Goal: Task Accomplishment & Management: Manage account settings

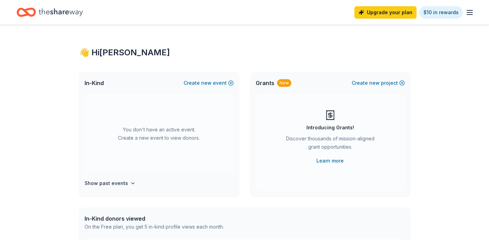
click at [469, 12] on line "button" at bounding box center [470, 12] width 6 height 0
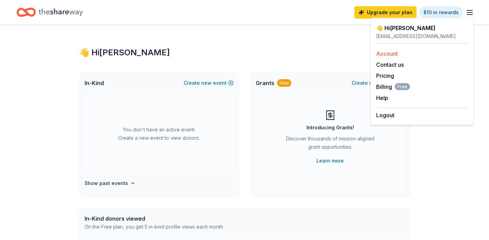
click at [395, 55] on link "Account" at bounding box center [387, 53] width 22 height 7
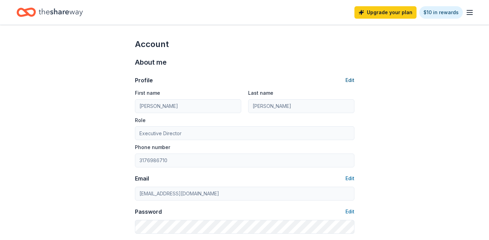
click at [351, 80] on button "Edit" at bounding box center [350, 80] width 9 height 8
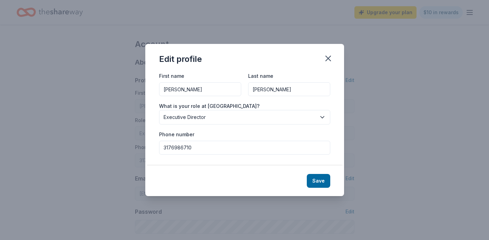
click at [207, 87] on input "Staci" at bounding box center [200, 89] width 82 height 14
type input "Kelly"
type input "Thompson"
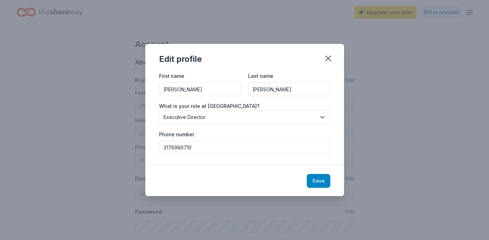
click at [319, 180] on button "Save" at bounding box center [318, 181] width 23 height 14
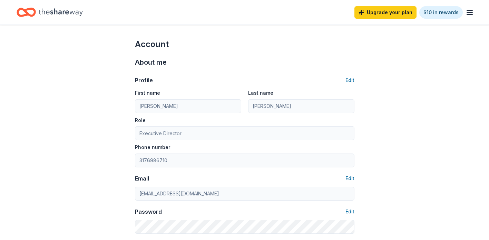
type input "Kelly"
type input "Thompson"
click at [350, 81] on button "Edit" at bounding box center [350, 80] width 9 height 8
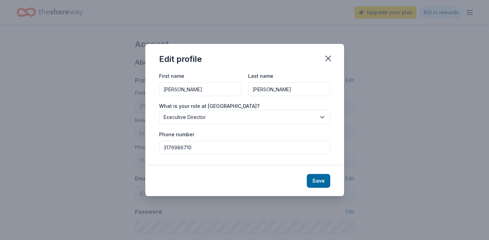
click at [251, 150] on input "3176986710" at bounding box center [244, 148] width 171 height 14
type input "3173770544"
click at [322, 181] on button "Save" at bounding box center [318, 181] width 23 height 14
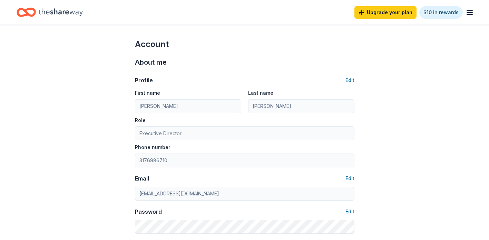
type input "3173770544"
click at [471, 9] on icon "button" at bounding box center [470, 12] width 8 height 8
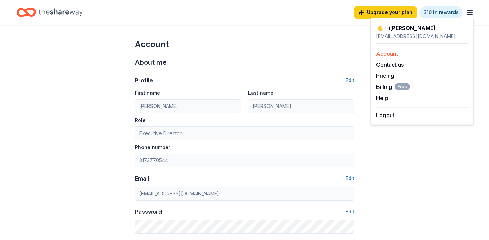
click at [391, 54] on link "Account" at bounding box center [387, 53] width 22 height 7
click at [65, 14] on icon "Home" at bounding box center [61, 12] width 44 height 14
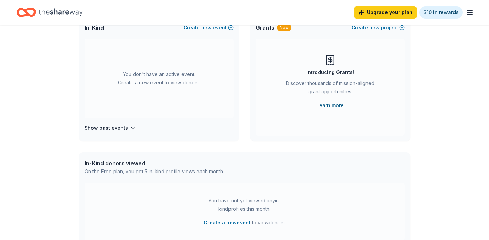
scroll to position [57, 0]
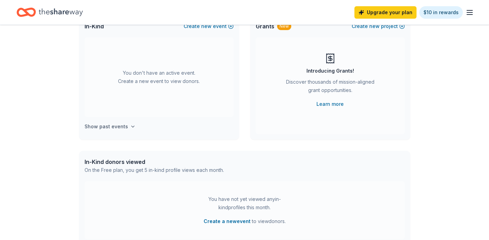
click at [115, 126] on h4 "Show past events" at bounding box center [107, 126] width 44 height 8
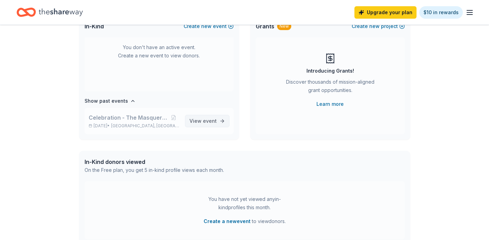
click at [207, 119] on span "event" at bounding box center [210, 121] width 14 height 6
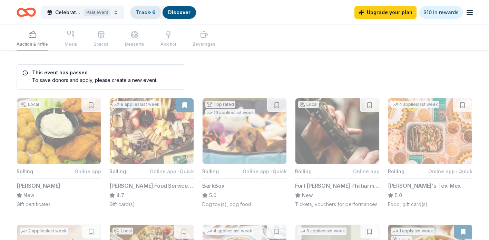
click at [142, 13] on link "Track · 6" at bounding box center [146, 12] width 20 height 6
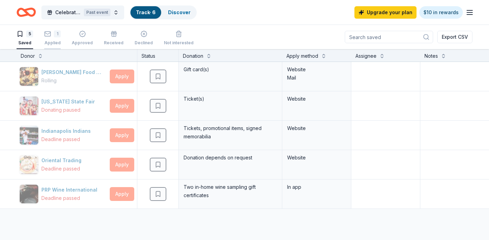
click at [56, 40] on div "1 Applied" at bounding box center [52, 37] width 17 height 15
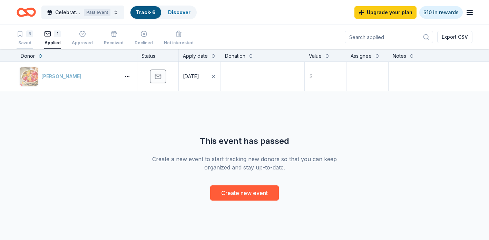
click at [23, 38] on div "5 Saved" at bounding box center [25, 37] width 17 height 15
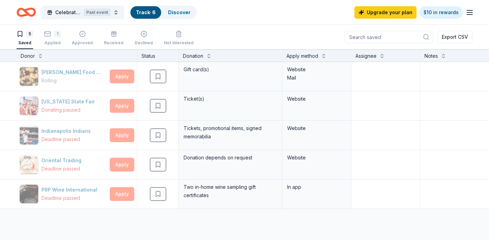
click at [26, 14] on icon "Home" at bounding box center [23, 12] width 11 height 7
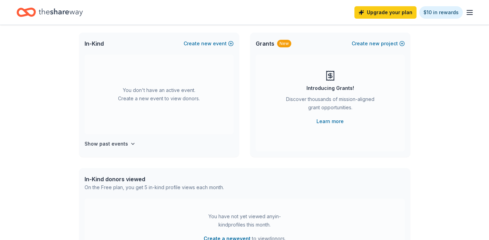
scroll to position [39, 0]
click at [119, 145] on h4 "Show past events" at bounding box center [107, 144] width 44 height 8
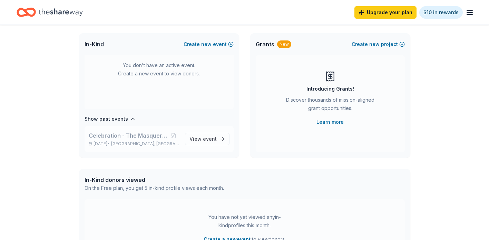
click at [158, 136] on span "Celebration - The Masquerade Gala" at bounding box center [128, 135] width 79 height 8
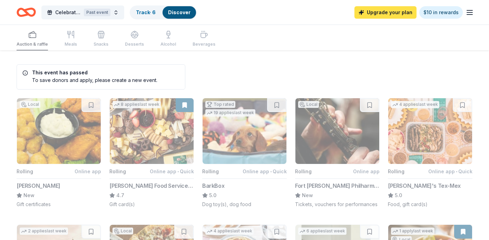
click at [395, 15] on link "Upgrade your plan" at bounding box center [386, 12] width 62 height 12
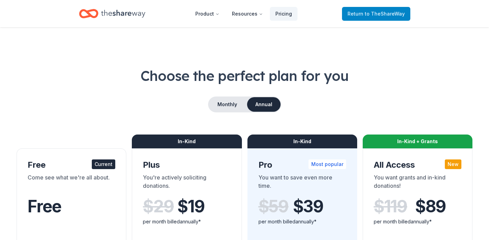
click at [394, 13] on span "to TheShareWay" at bounding box center [385, 14] width 40 height 6
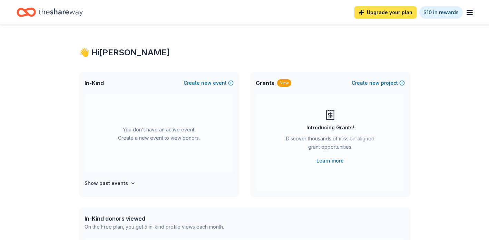
click at [382, 13] on link "Upgrade your plan" at bounding box center [386, 12] width 62 height 12
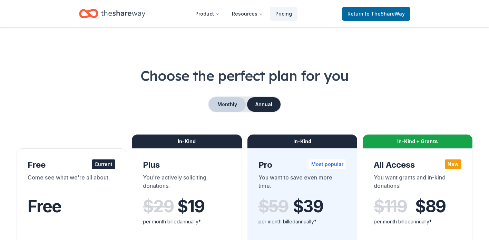
click at [218, 103] on button "Monthly" at bounding box center [227, 104] width 37 height 15
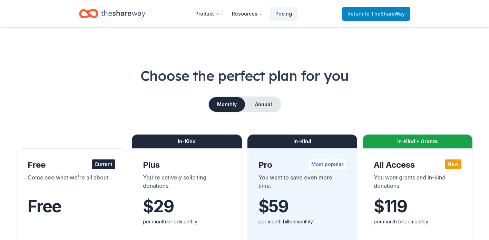
click at [371, 17] on span "Return to TheShareWay" at bounding box center [376, 14] width 57 height 8
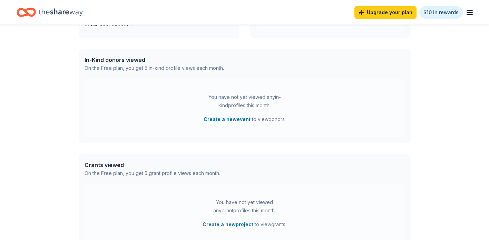
scroll to position [157, 0]
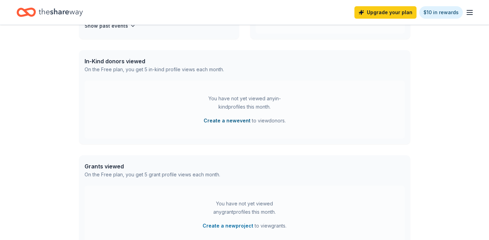
click at [238, 122] on button "Create a new event" at bounding box center [227, 120] width 47 height 8
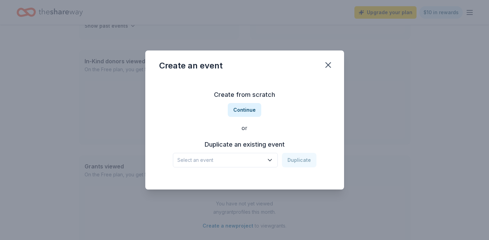
click at [259, 160] on span "Select an event" at bounding box center [220, 160] width 86 height 8
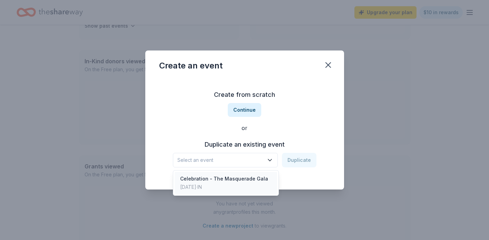
click at [249, 185] on div "Apr 19, 2025 · IN" at bounding box center [224, 187] width 88 height 8
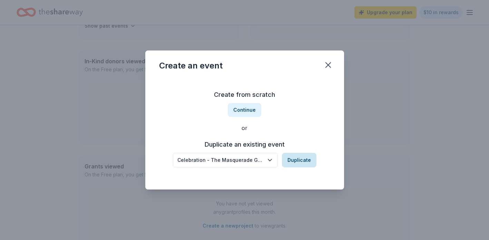
click at [302, 164] on button "Duplicate" at bounding box center [299, 160] width 35 height 15
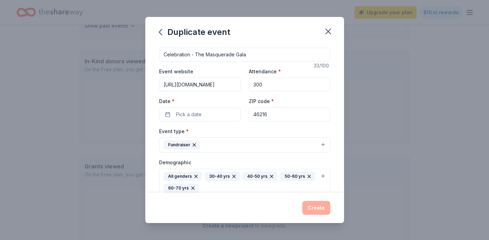
scroll to position [0, 0]
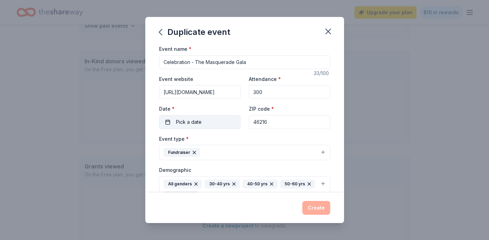
click at [197, 123] on span "Pick a date" at bounding box center [189, 122] width 26 height 8
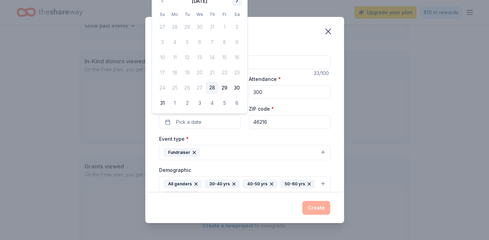
click at [237, 2] on button "Go to next month" at bounding box center [237, 1] width 10 height 10
click at [237, 2] on div "Duplicate event Event name * Celebration - The Masquerade Gala 33 /100 Event we…" at bounding box center [244, 120] width 489 height 240
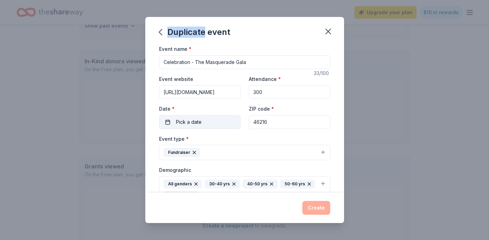
click at [218, 122] on button "Pick a date" at bounding box center [199, 122] width 81 height 14
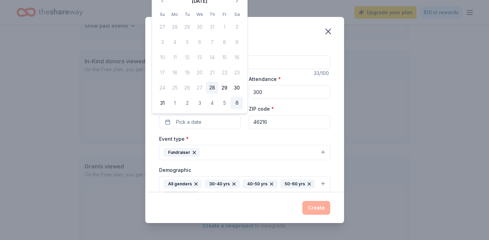
click at [239, 103] on button "6" at bounding box center [237, 103] width 12 height 12
click at [317, 208] on button "Create" at bounding box center [316, 208] width 28 height 14
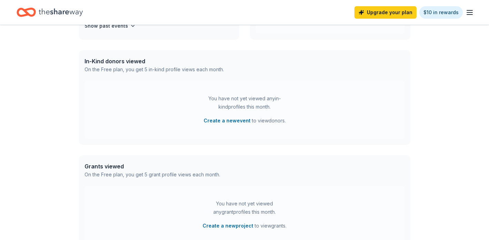
scroll to position [104, 0]
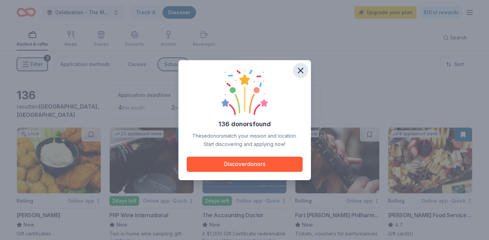
click at [301, 71] on icon "button" at bounding box center [301, 71] width 10 height 10
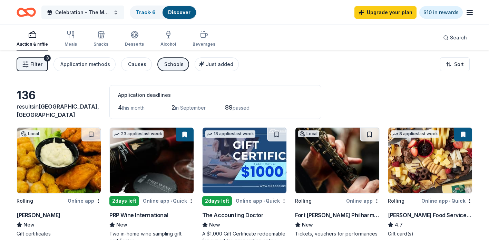
click at [99, 13] on span "Celebration - The Masquerade Gala" at bounding box center [82, 12] width 55 height 8
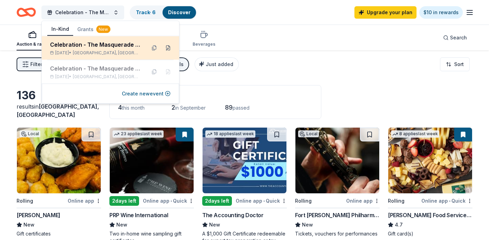
click at [168, 50] on button at bounding box center [168, 47] width 11 height 11
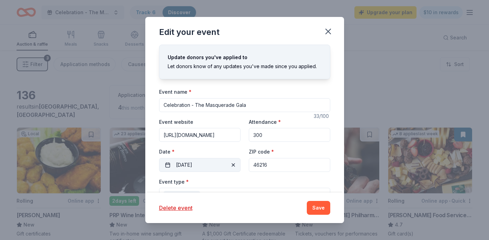
click at [217, 163] on button "09/06/2025" at bounding box center [199, 165] width 81 height 14
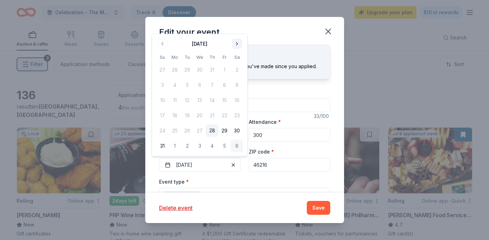
click at [239, 42] on button "Go to next month" at bounding box center [237, 44] width 10 height 10
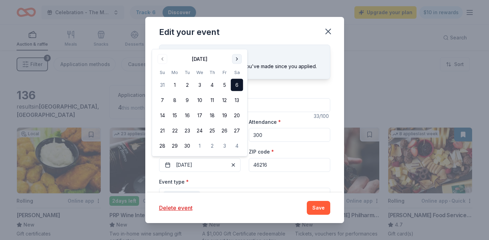
click at [239, 42] on div "Edit your event" at bounding box center [244, 31] width 199 height 28
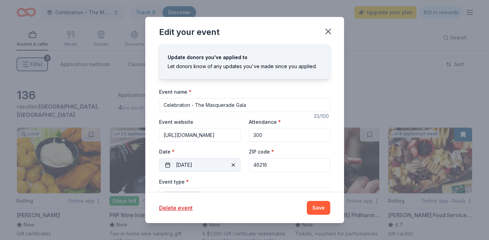
click at [208, 167] on button "09/06/2025" at bounding box center [199, 165] width 81 height 14
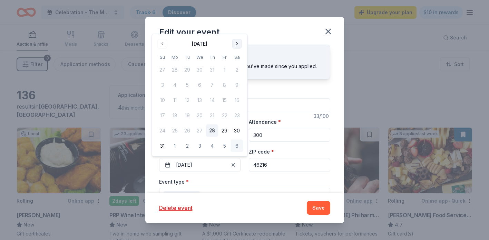
click at [237, 46] on button "Go to next month" at bounding box center [237, 44] width 10 height 10
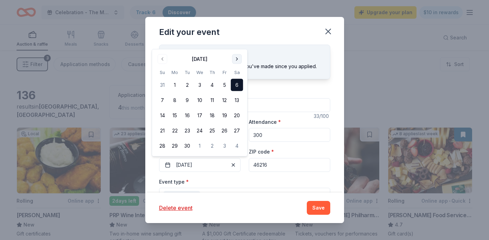
click at [237, 57] on button "Go to next month" at bounding box center [237, 59] width 10 height 10
click at [237, 58] on button "Go to next month" at bounding box center [237, 59] width 10 height 10
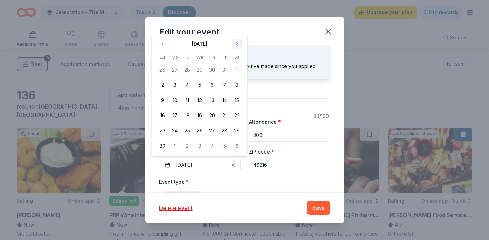
click at [237, 58] on th "Sa" at bounding box center [237, 57] width 12 height 7
click at [237, 46] on button "Go to next month" at bounding box center [237, 44] width 10 height 10
click at [238, 58] on button "Go to next month" at bounding box center [237, 59] width 10 height 10
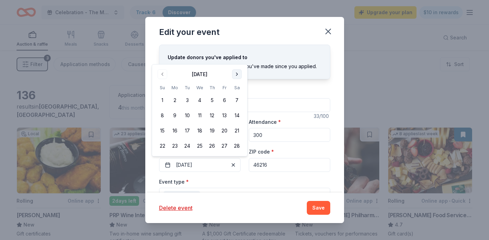
click at [235, 77] on button "Go to next month" at bounding box center [237, 74] width 10 height 10
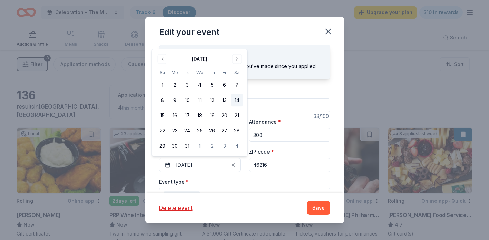
click at [238, 102] on button "14" at bounding box center [237, 100] width 12 height 12
click at [234, 181] on div "Event type * Fundraiser" at bounding box center [244, 190] width 171 height 26
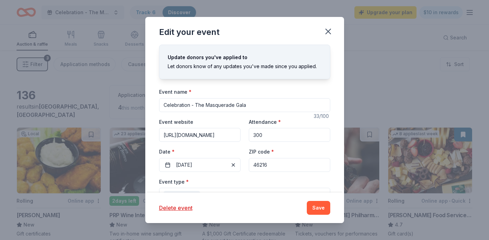
drag, startPoint x: 249, startPoint y: 106, endPoint x: 196, endPoint y: 103, distance: 52.6
click at [196, 103] on input "Celebration - The Masquerade Gala" at bounding box center [244, 105] width 171 height 14
drag, startPoint x: 257, startPoint y: 106, endPoint x: 162, endPoint y: 102, distance: 95.0
click at [162, 102] on input "Celebration - The Masquerade Gala" at bounding box center [244, 105] width 171 height 14
click at [174, 106] on input "Gala- Iconic -" at bounding box center [244, 105] width 171 height 14
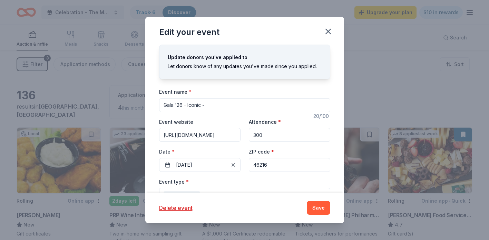
click at [214, 105] on input "Gala '26 - Iconic -" at bounding box center [244, 105] width 171 height 14
drag, startPoint x: 203, startPoint y: 105, endPoint x: 163, endPoint y: 105, distance: 39.7
click at [163, 105] on input "Gala '26 - Iconic - Roaring 20's" at bounding box center [244, 105] width 171 height 14
click at [177, 105] on input "Iconic '26- Roaring 20's" at bounding box center [244, 105] width 171 height 14
click at [218, 104] on input "Iconic Celebration '26- Roaring 20's" at bounding box center [244, 105] width 171 height 14
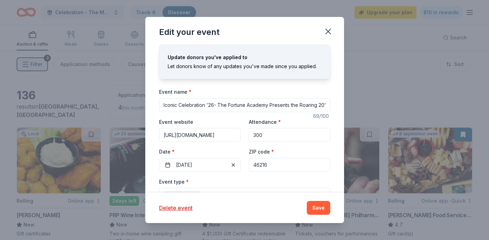
drag, startPoint x: 205, startPoint y: 105, endPoint x: 179, endPoint y: 105, distance: 26.2
click at [179, 105] on input "Iconic Celebration '26- The Fortune Academy Presents the Roaring 20's" at bounding box center [244, 105] width 171 height 14
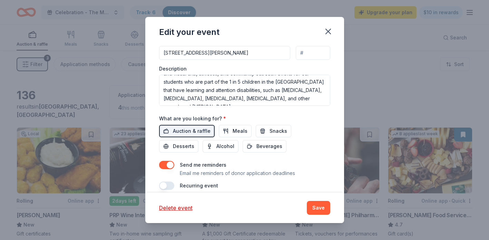
scroll to position [238, 0]
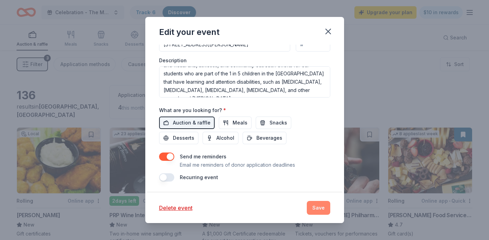
type input "Iconic '26- The Fortune Academy Presents the Roaring 20's"
click at [318, 207] on button "Save" at bounding box center [318, 208] width 23 height 14
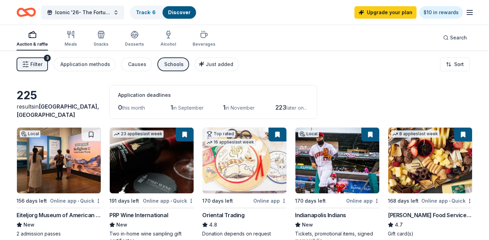
click at [74, 186] on img at bounding box center [59, 160] width 84 height 66
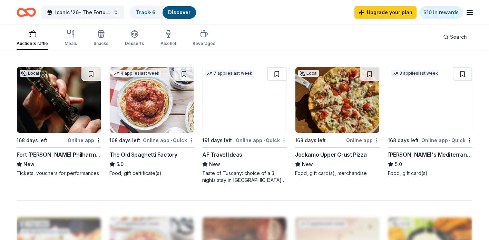
scroll to position [462, 0]
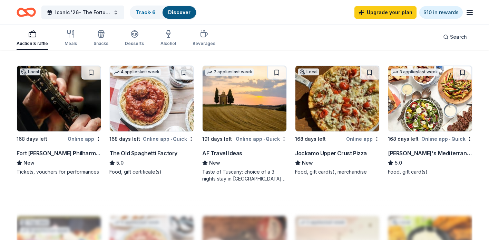
click at [231, 149] on div "AF Travel Ideas" at bounding box center [222, 153] width 40 height 8
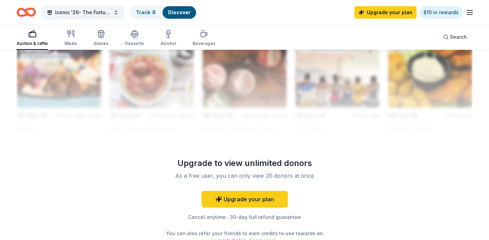
scroll to position [635, 0]
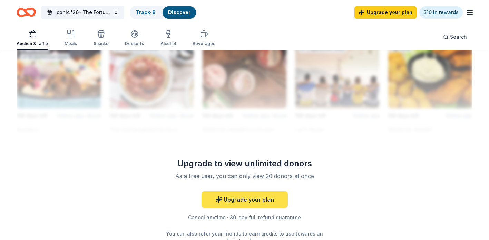
click at [255, 201] on link "Upgrade your plan" at bounding box center [245, 199] width 86 height 17
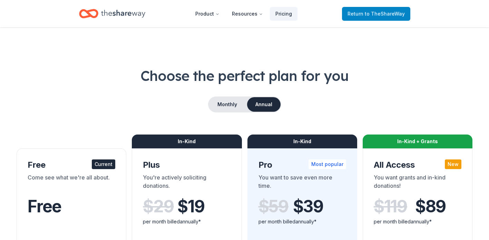
click at [359, 11] on span "Return to TheShareWay" at bounding box center [376, 14] width 57 height 8
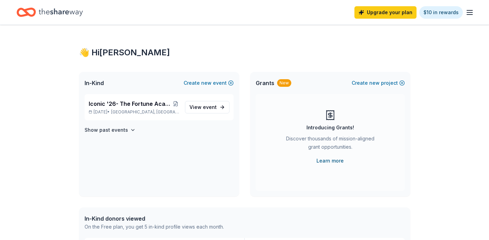
click at [326, 162] on link "Learn more" at bounding box center [330, 160] width 27 height 8
click at [470, 12] on icon "button" at bounding box center [470, 12] width 8 height 8
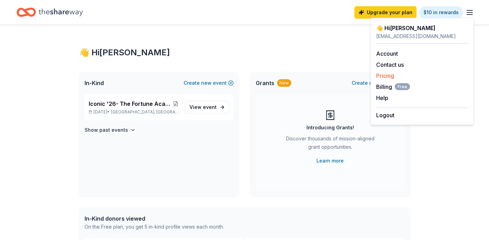
click at [389, 75] on link "Pricing" at bounding box center [385, 75] width 18 height 7
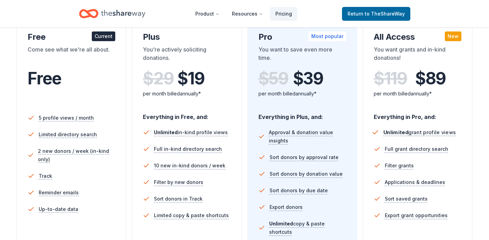
scroll to position [130, 0]
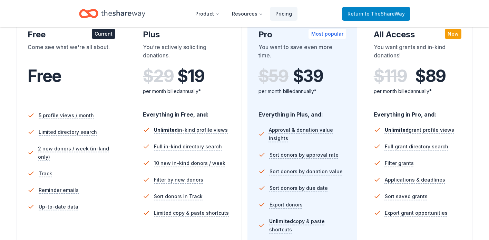
click at [365, 14] on span "Return to TheShareWay" at bounding box center [376, 14] width 57 height 8
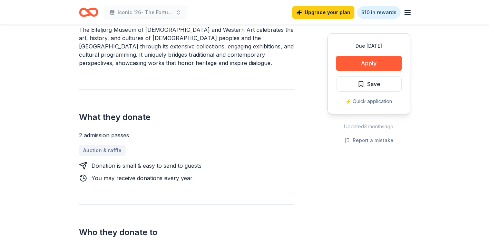
scroll to position [258, 0]
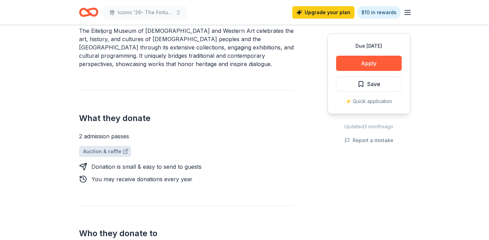
click at [102, 146] on link "Auction & raffle" at bounding box center [105, 151] width 52 height 11
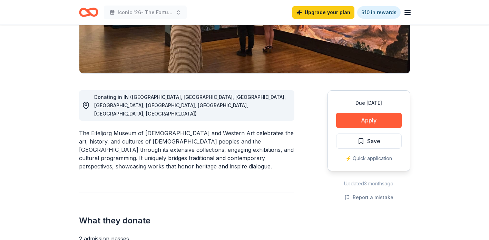
scroll to position [0, 0]
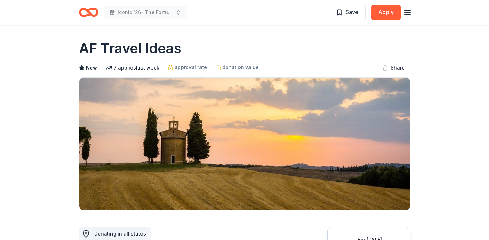
click at [408, 10] on icon "button" at bounding box center [408, 12] width 8 height 8
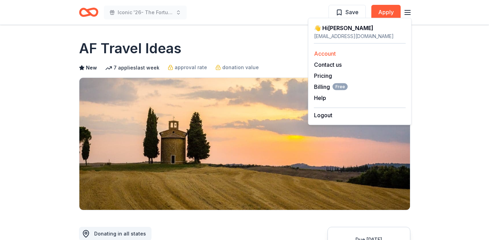
click at [331, 57] on div "Account" at bounding box center [360, 53] width 92 height 8
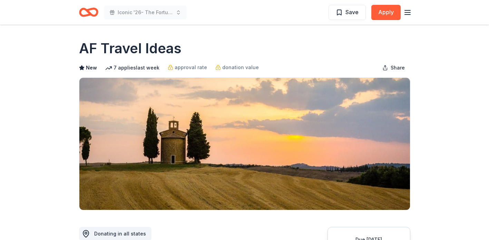
click at [406, 15] on line "button" at bounding box center [408, 15] width 6 height 0
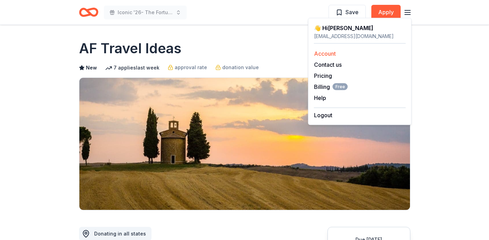
click at [331, 55] on link "Account" at bounding box center [325, 53] width 22 height 7
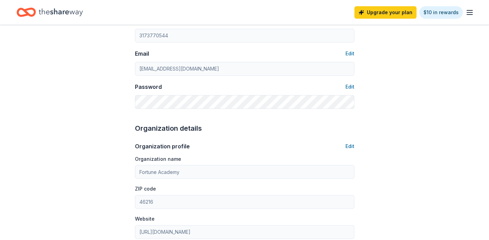
scroll to position [112, 0]
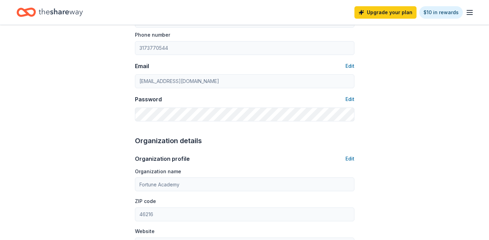
click at [34, 13] on icon "Home" at bounding box center [29, 12] width 11 height 7
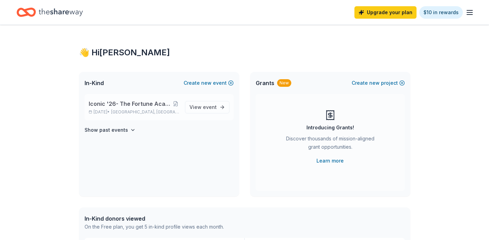
click at [115, 114] on p "Mar 14, 2026 • Indianapolis, IN" at bounding box center [134, 112] width 91 height 6
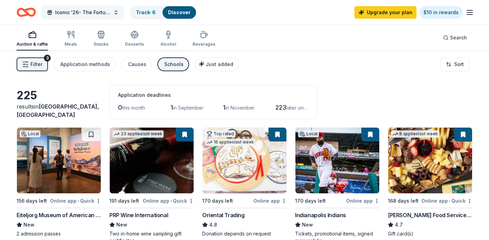
click at [87, 14] on span "Iconic '26- The Fortune Academy Presents the Roaring 20's" at bounding box center [82, 12] width 55 height 8
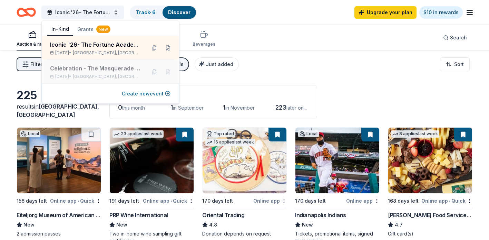
click at [80, 68] on div "Celebration - The Masquerade Gala" at bounding box center [95, 68] width 90 height 8
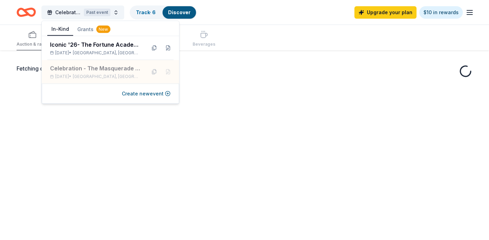
click at [215, 121] on div "Fetching donors, one moment..." at bounding box center [244, 170] width 489 height 240
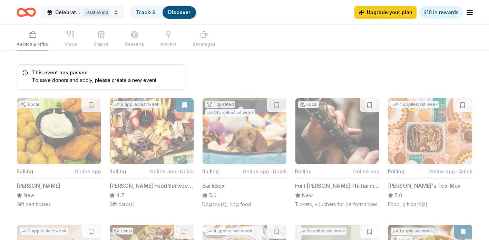
click at [116, 13] on button "Celebration - The Masquerade Gala Past event" at bounding box center [82, 13] width 83 height 14
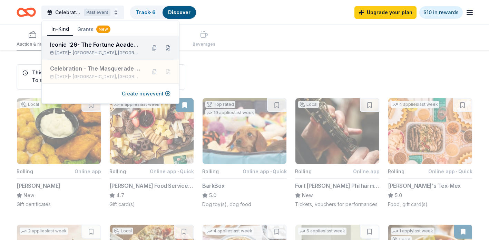
click at [107, 51] on span "Indianapolis, IN" at bounding box center [107, 53] width 68 height 6
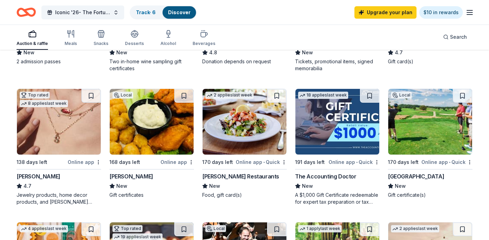
scroll to position [173, 0]
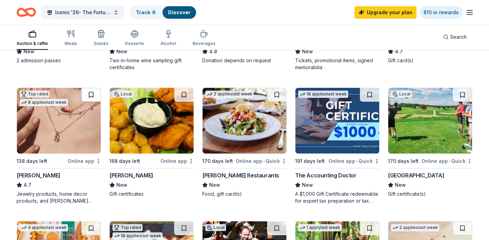
click at [93, 94] on button at bounding box center [90, 95] width 19 height 14
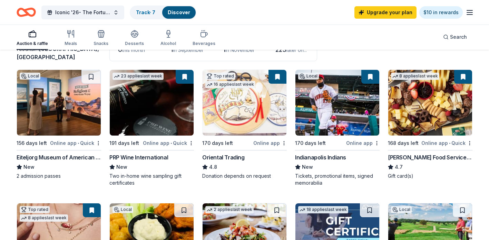
scroll to position [59, 0]
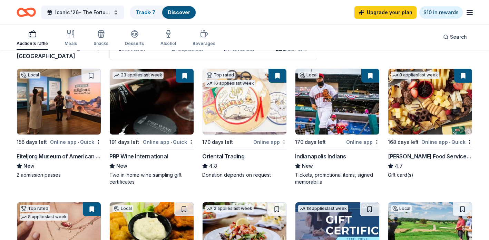
click at [281, 78] on button at bounding box center [278, 76] width 18 height 14
click at [272, 76] on button at bounding box center [278, 76] width 18 height 14
click at [284, 142] on html "10% Iconic '26- The Fortune Academy Presents the Roaring 20's Track · 7 Discove…" at bounding box center [244, 61] width 489 height 240
click at [279, 152] on div "Not interested" at bounding box center [262, 154] width 46 height 12
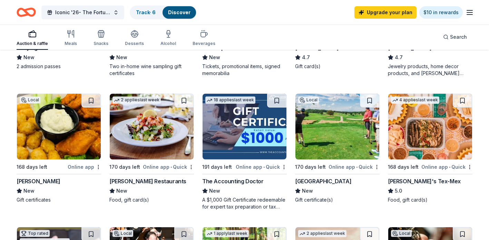
scroll to position [168, 0]
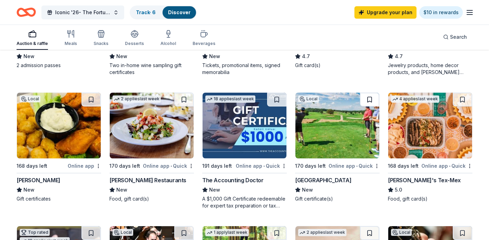
click at [372, 100] on button at bounding box center [369, 100] width 19 height 14
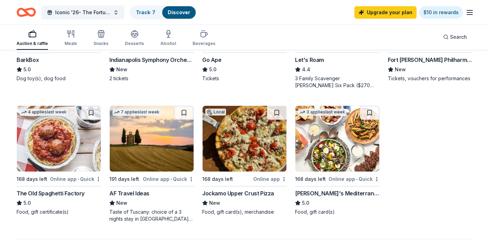
scroll to position [422, 0]
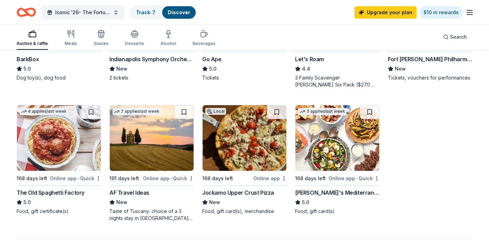
click at [159, 146] on img at bounding box center [152, 138] width 84 height 66
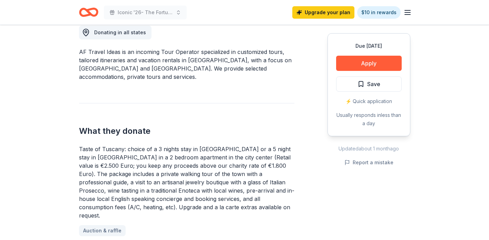
scroll to position [201, 0]
click at [374, 83] on span "Save" at bounding box center [373, 83] width 13 height 9
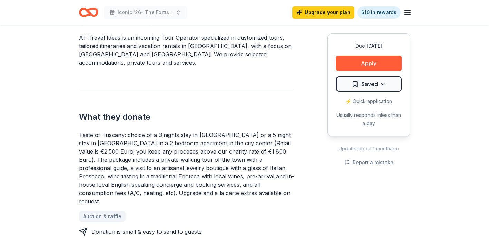
scroll to position [217, 0]
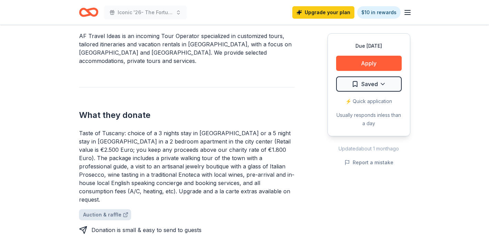
click at [103, 209] on link "Auction & raffle" at bounding box center [105, 214] width 52 height 11
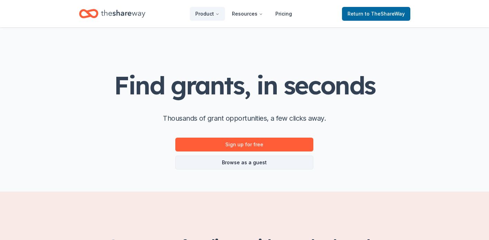
click at [233, 169] on link "Browse as a guest" at bounding box center [244, 162] width 138 height 14
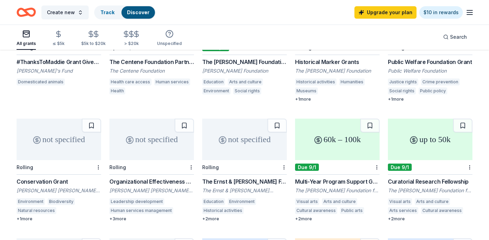
scroll to position [229, 0]
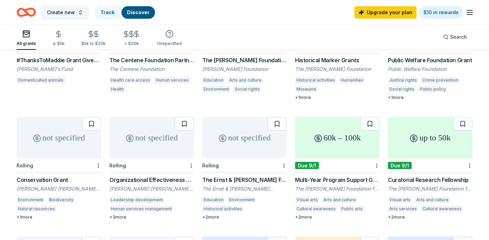
click at [339, 163] on div "Due 9/1" at bounding box center [337, 165] width 85 height 15
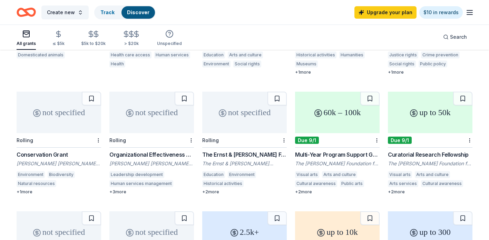
scroll to position [252, 0]
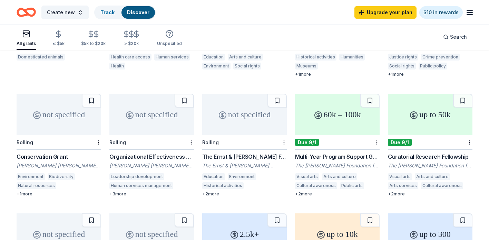
click at [251, 134] on div "not specified" at bounding box center [244, 114] width 85 height 41
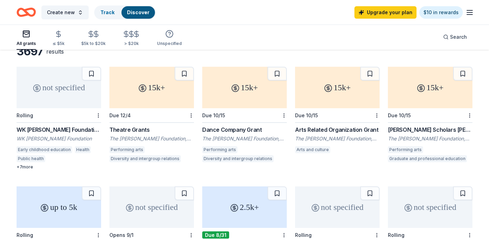
scroll to position [0, 0]
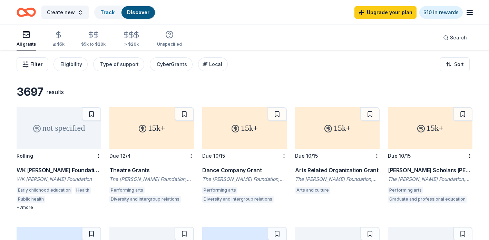
click at [37, 65] on span "Filter" at bounding box center [36, 64] width 12 height 8
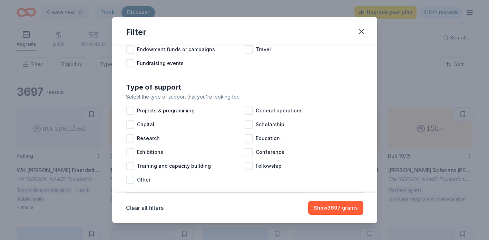
scroll to position [245, 0]
click at [249, 141] on div at bounding box center [249, 138] width 8 height 8
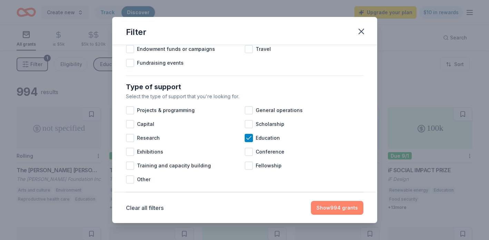
click at [341, 209] on button "Show 994 grants" at bounding box center [337, 208] width 52 height 14
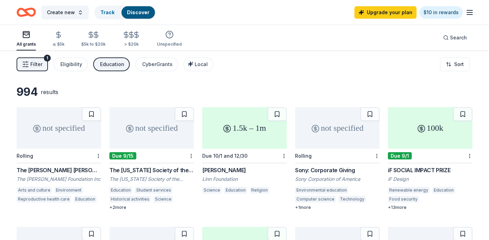
click at [244, 134] on div "1.5k – 1m" at bounding box center [244, 127] width 85 height 41
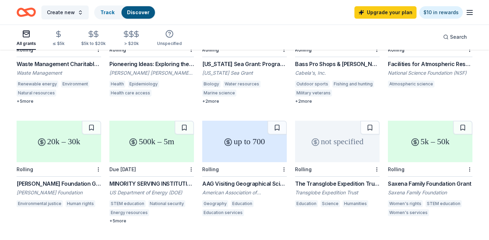
scroll to position [230, 0]
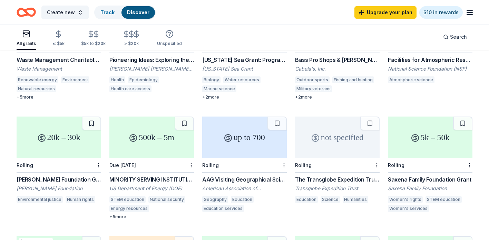
click at [150, 157] on div "500k – 5m" at bounding box center [151, 136] width 85 height 41
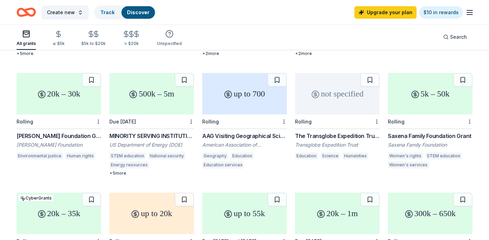
scroll to position [274, 0]
click at [401, 139] on div "Saxena Family Foundation Grant" at bounding box center [430, 135] width 85 height 8
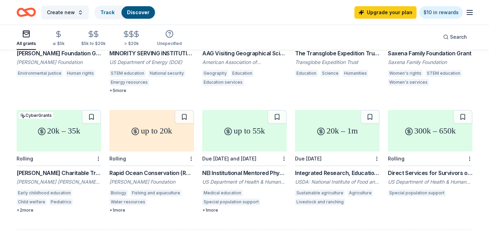
scroll to position [357, 0]
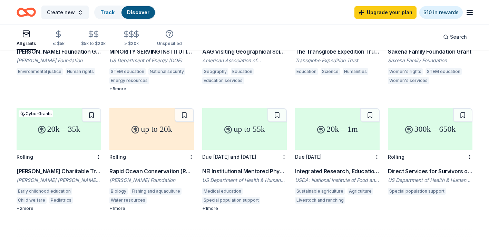
click at [66, 143] on div "20k – 35k" at bounding box center [59, 128] width 85 height 41
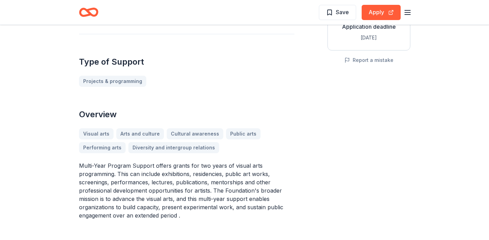
scroll to position [144, 0]
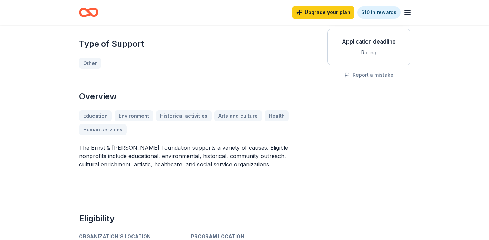
scroll to position [84, 0]
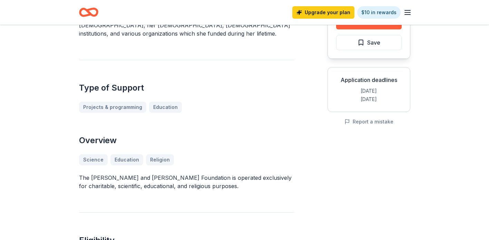
scroll to position [74, 0]
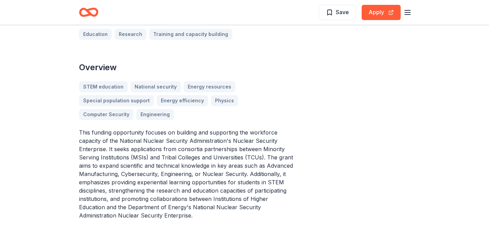
scroll to position [194, 0]
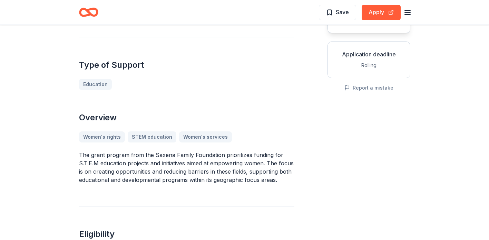
scroll to position [123, 0]
